Goal: Transaction & Acquisition: Purchase product/service

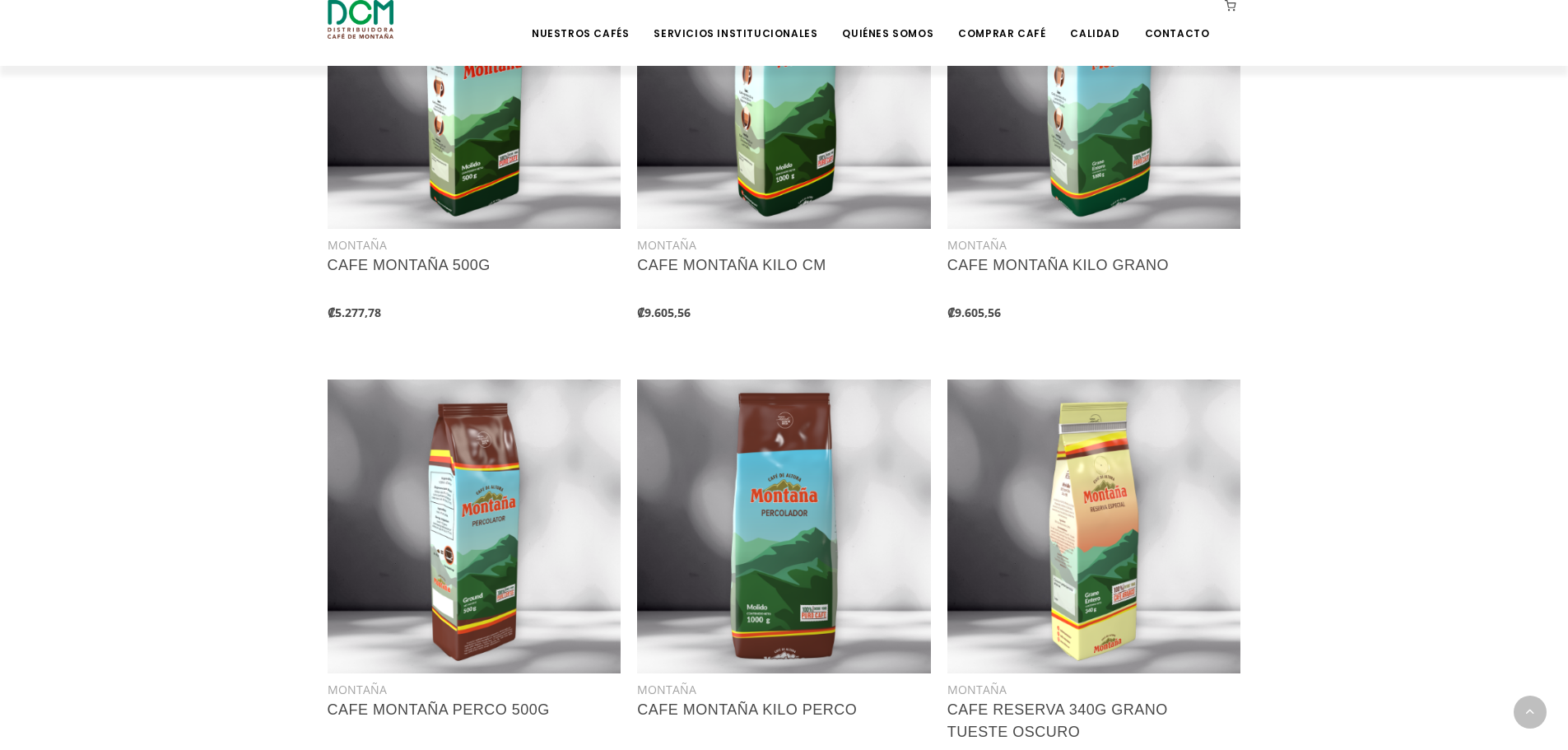
scroll to position [1399, 0]
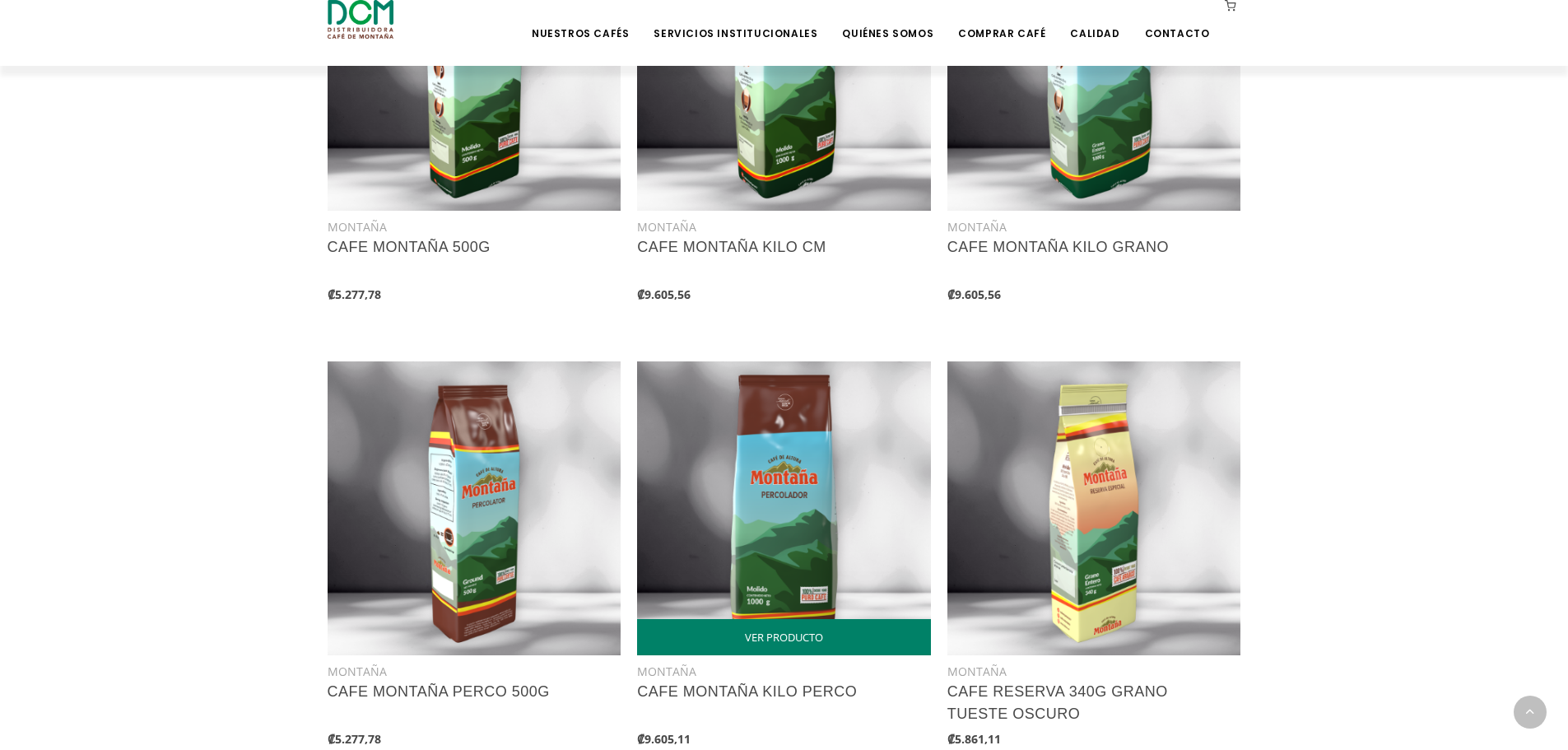
click at [782, 508] on img at bounding box center [784, 508] width 293 height 293
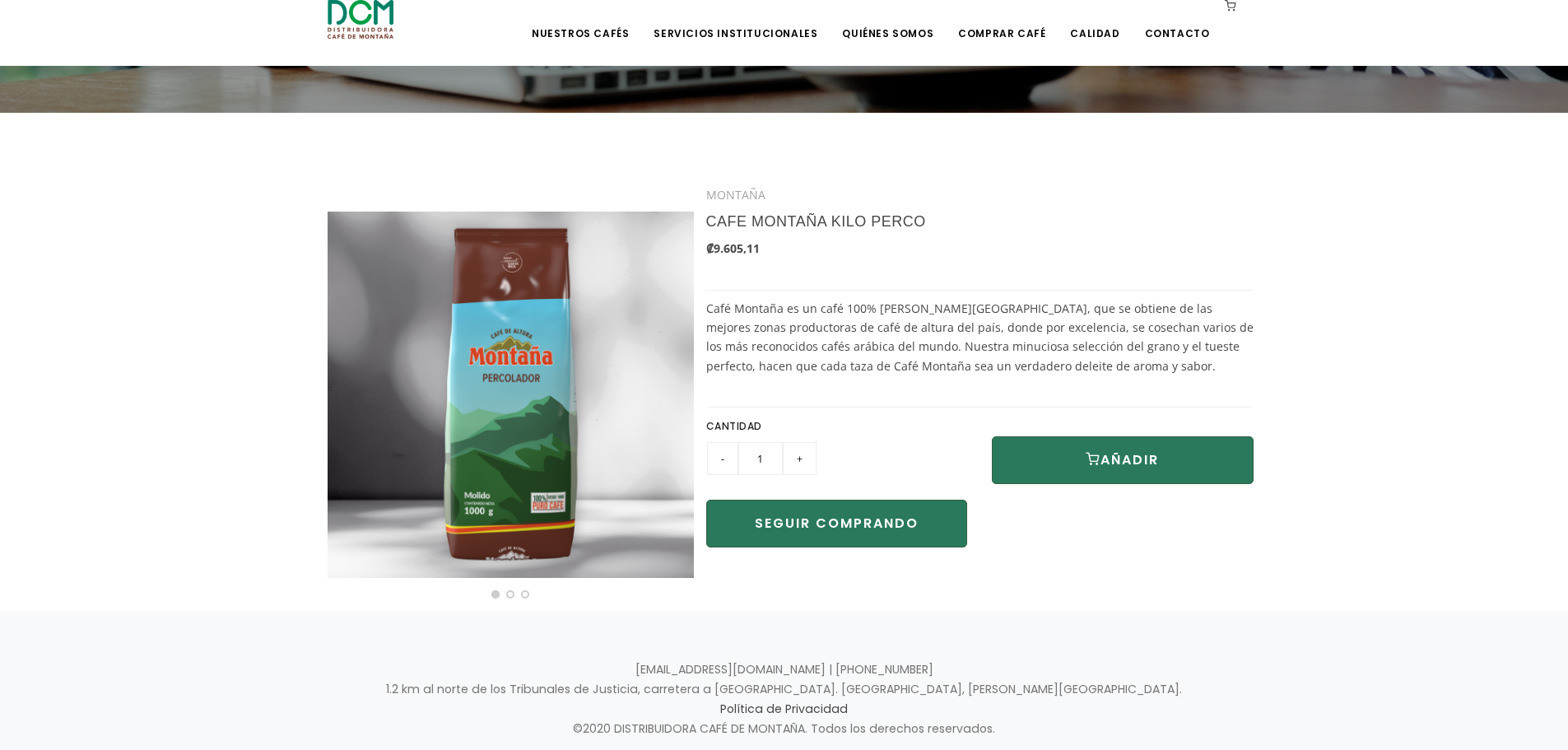
scroll to position [264, 0]
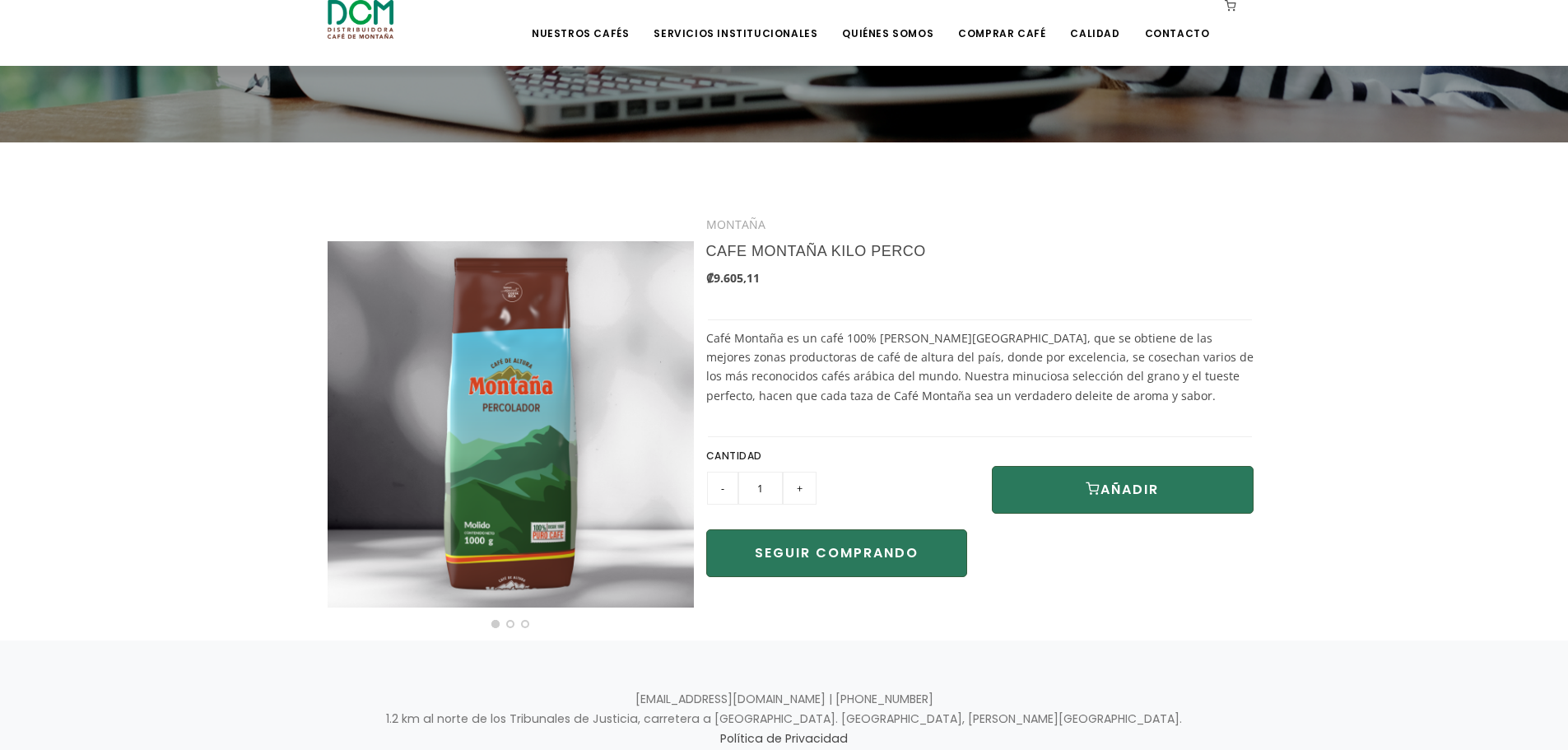
click at [805, 493] on input "+" at bounding box center [799, 488] width 34 height 33
type input "4"
click at [1112, 488] on button "AÑADIR" at bounding box center [1122, 489] width 262 height 48
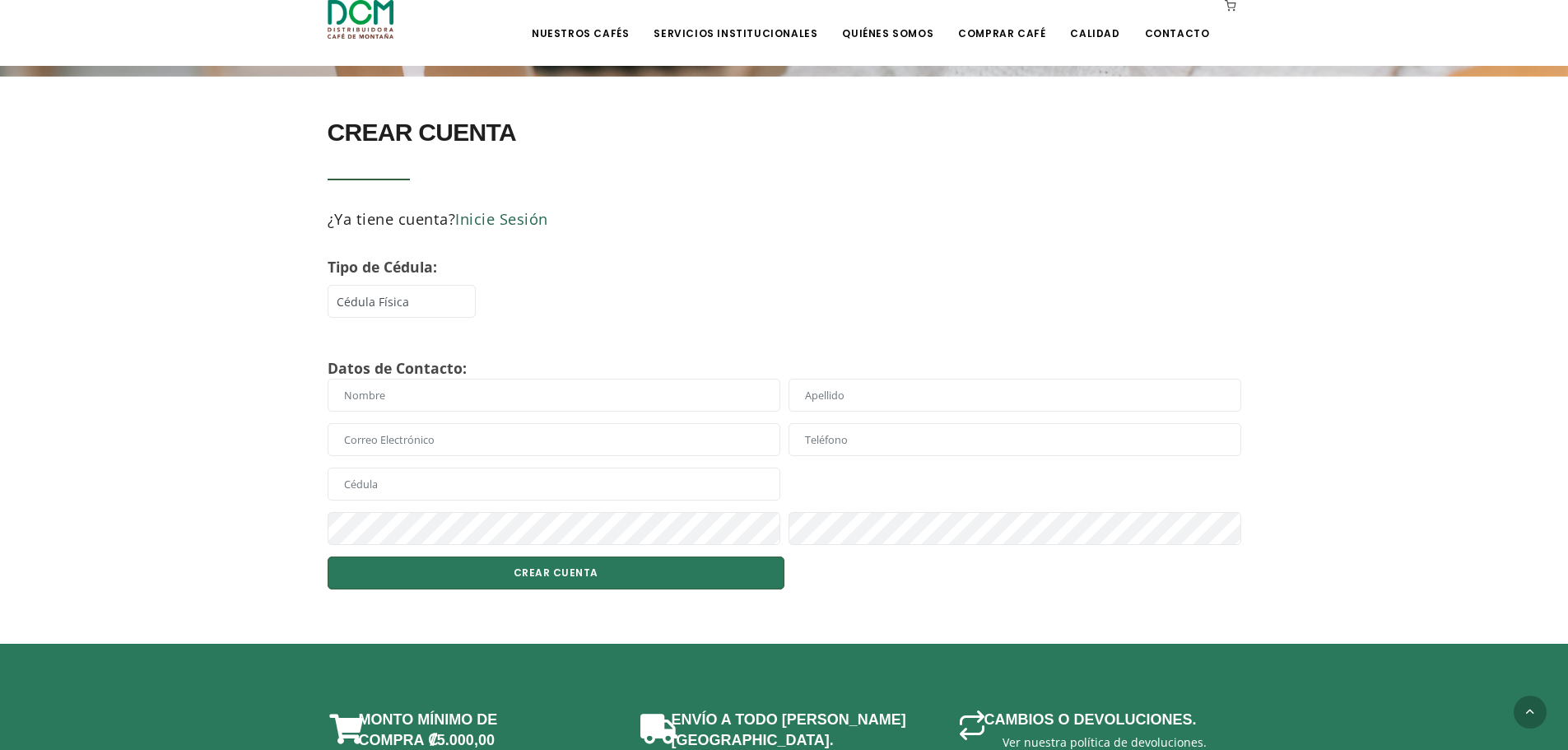
scroll to position [411, 0]
